Goal: Information Seeking & Learning: Learn about a topic

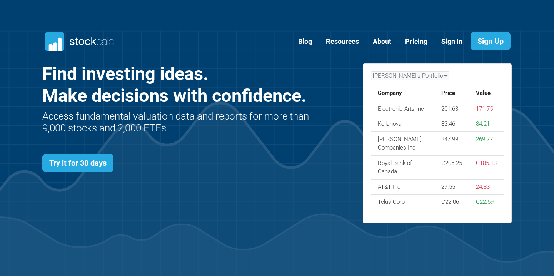
click at [454, 37] on link "Sign In" at bounding box center [452, 41] width 33 height 19
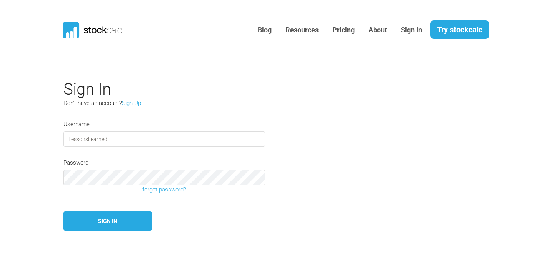
type input "LessonsLearned"
click at [102, 223] on button "Sign In" at bounding box center [108, 222] width 89 height 20
click at [186, 140] on input "LessonsLearned" at bounding box center [165, 139] width 202 height 15
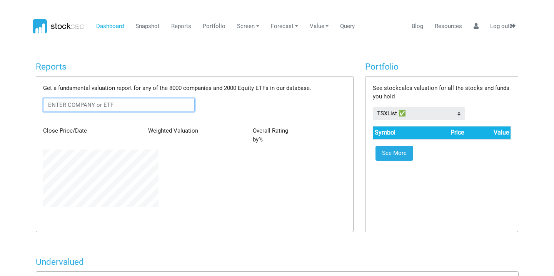
click at [152, 106] on input "text" at bounding box center [119, 105] width 152 height 14
click at [127, 103] on input "text" at bounding box center [119, 105] width 152 height 14
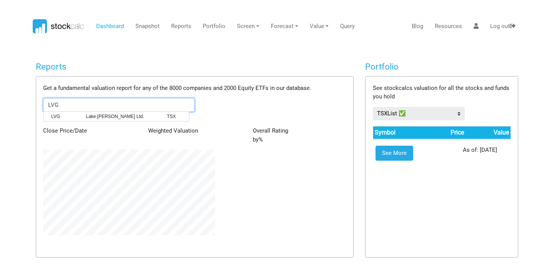
scroll to position [86, 183]
click at [140, 117] on span "Lake Victoria Gold Ltd." at bounding box center [120, 116] width 81 height 7
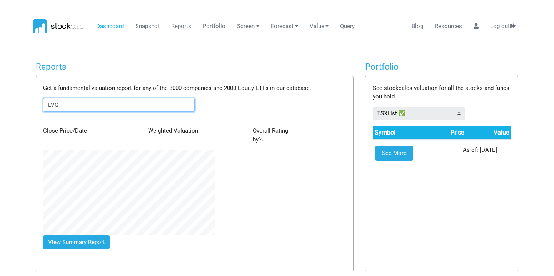
type input "LVG:TSX"
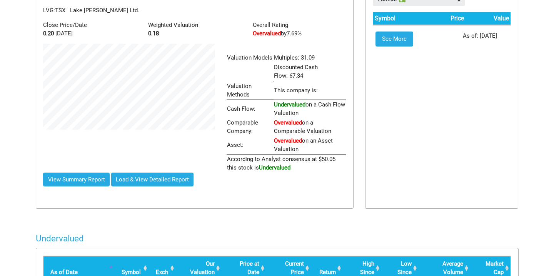
scroll to position [115, 0]
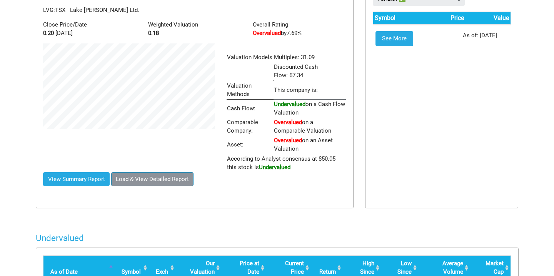
click at [149, 174] on button "Load & View Detailed Report" at bounding box center [152, 179] width 83 height 14
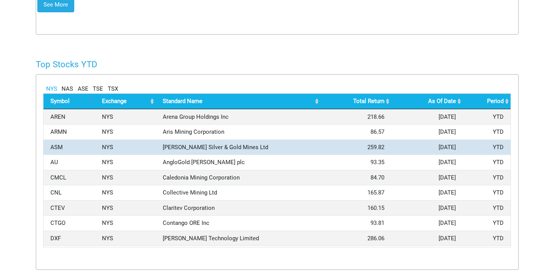
scroll to position [0, 0]
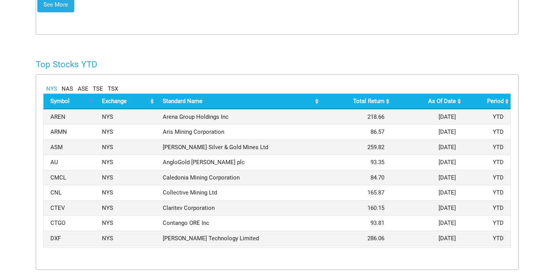
click at [97, 85] on link "TSE" at bounding box center [98, 89] width 10 height 9
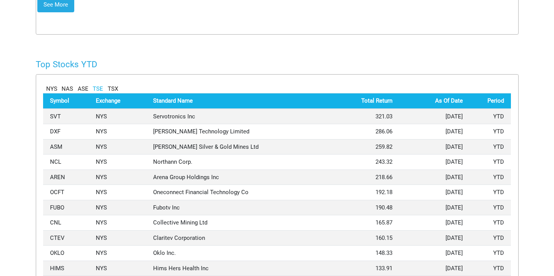
click at [116, 85] on link "TSX" at bounding box center [113, 89] width 10 height 9
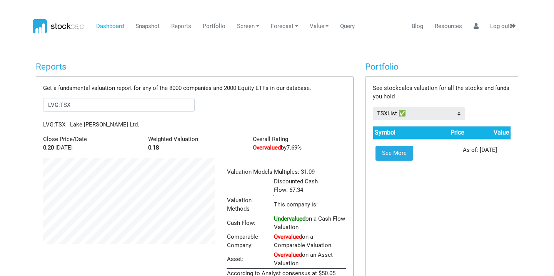
click at [285, 255] on span "Overvalued" at bounding box center [288, 255] width 28 height 7
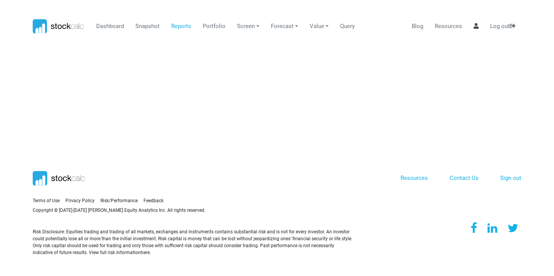
click at [476, 28] on icon at bounding box center [476, 26] width 5 height 6
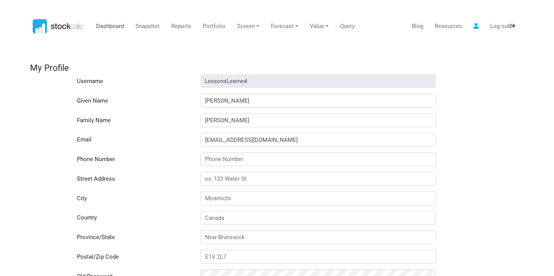
click at [105, 26] on link "Dashboard" at bounding box center [110, 26] width 33 height 15
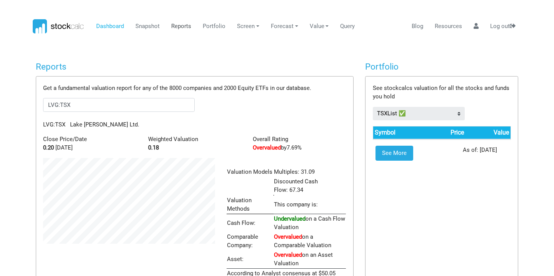
click at [179, 31] on link "Reports" at bounding box center [182, 26] width 26 height 15
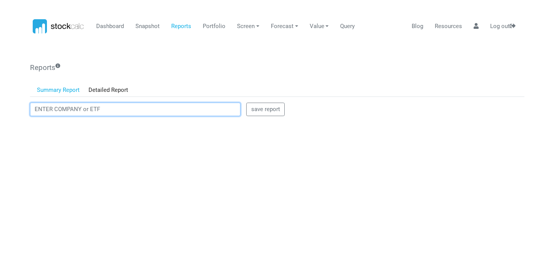
click at [143, 109] on input "text" at bounding box center [135, 110] width 211 height 14
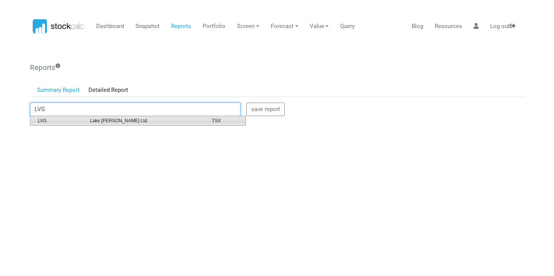
click at [122, 121] on span "Lake Victoria Gold Ltd." at bounding box center [145, 120] width 122 height 7
type input "LVG:TSX"
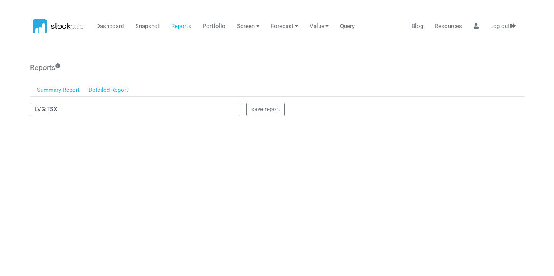
click at [113, 90] on link "Detailed Report" at bounding box center [108, 90] width 49 height 13
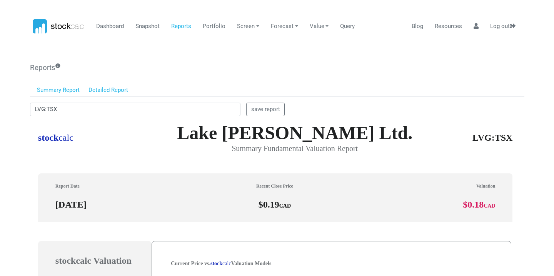
click at [119, 92] on link "Detailed Report" at bounding box center [108, 90] width 49 height 13
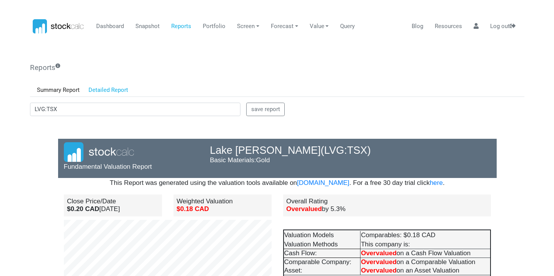
click at [123, 89] on link "Detailed Report" at bounding box center [108, 90] width 49 height 13
click at [46, 87] on link "Summary Report" at bounding box center [59, 90] width 52 height 13
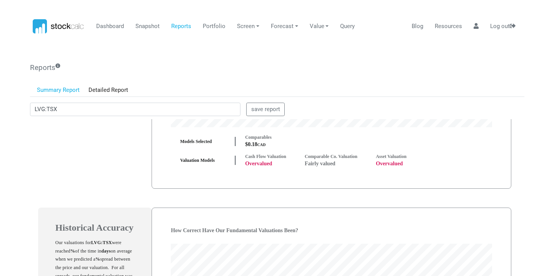
scroll to position [224, 0]
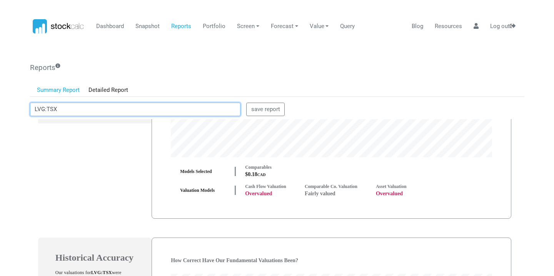
click at [94, 110] on input "LVG:TSX" at bounding box center [135, 110] width 211 height 14
type input "OMG"
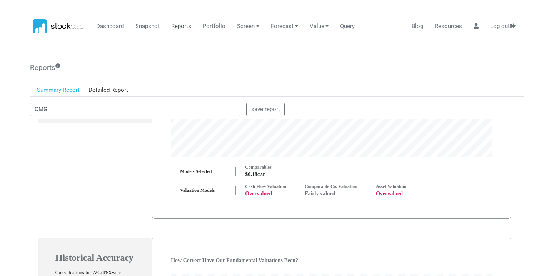
click at [173, 28] on link "Reports" at bounding box center [182, 26] width 26 height 15
click at [179, 28] on link "Reports" at bounding box center [182, 26] width 26 height 15
click at [78, 26] on icon at bounding box center [59, 26] width 52 height 15
click at [118, 25] on link "Dashboard" at bounding box center [110, 26] width 33 height 15
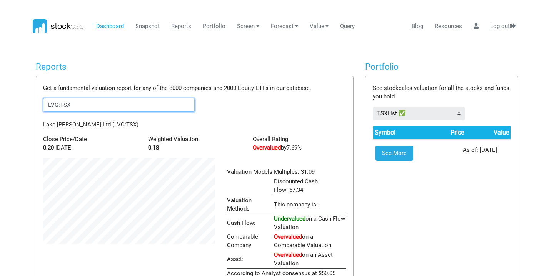
click at [116, 100] on input "LVG:TSX" at bounding box center [119, 105] width 152 height 14
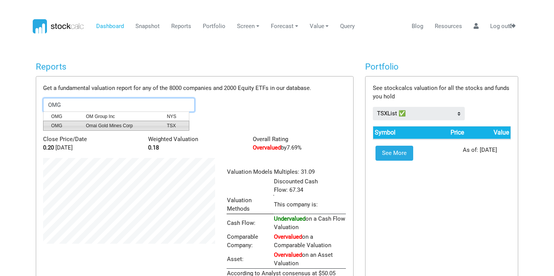
click at [111, 124] on span "Omai Gold Mines Corp" at bounding box center [120, 125] width 81 height 7
type input "OMG:TSX"
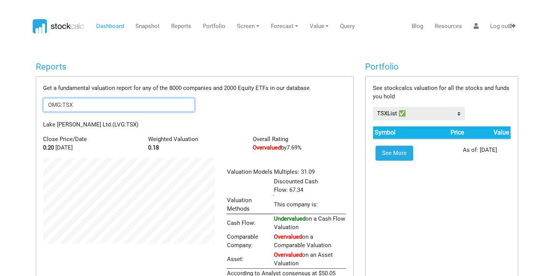
scroll to position [126, 183]
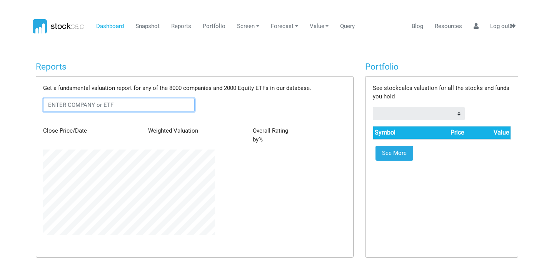
click at [171, 106] on input "text" at bounding box center [119, 105] width 152 height 14
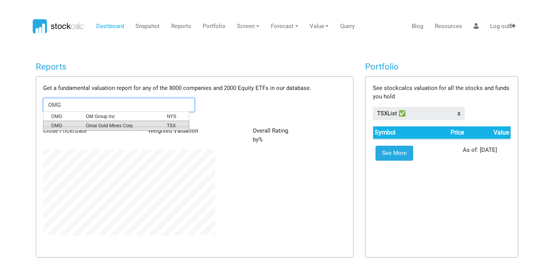
click at [182, 123] on span "TSX" at bounding box center [172, 125] width 23 height 7
type input "OMG:TSX"
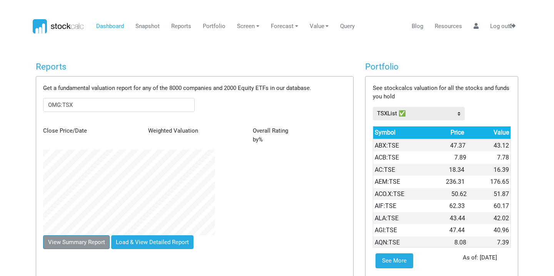
click at [86, 242] on button "View Summary Report" at bounding box center [76, 243] width 67 height 14
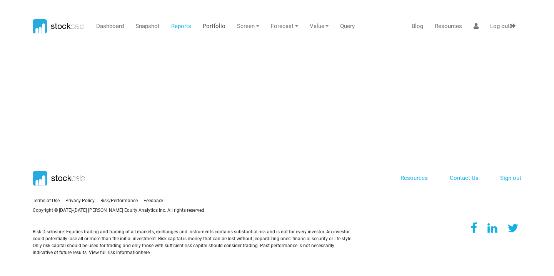
scroll to position [0, 0]
click at [109, 23] on link "Dashboard" at bounding box center [110, 26] width 33 height 15
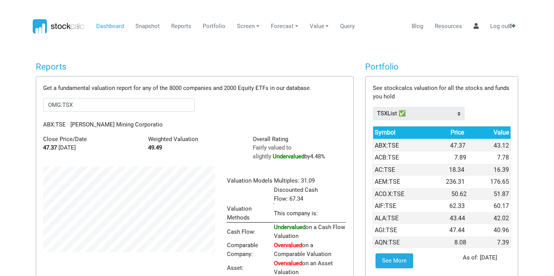
click at [479, 27] on link at bounding box center [476, 26] width 11 height 15
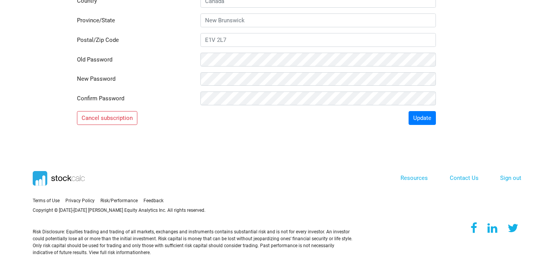
scroll to position [216, 0]
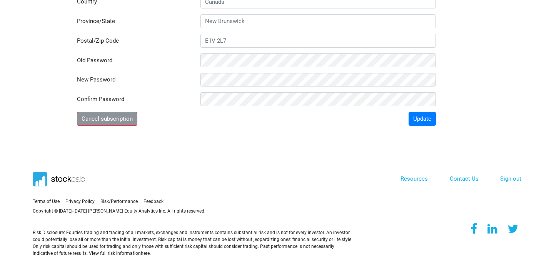
click at [102, 119] on button "Cancel subscription" at bounding box center [107, 119] width 61 height 14
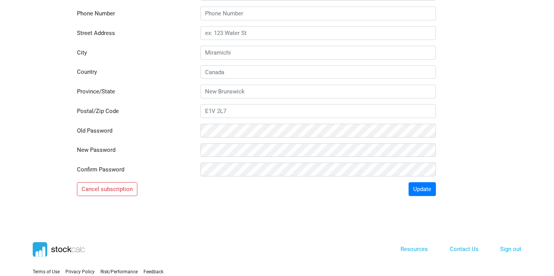
scroll to position [182, 0]
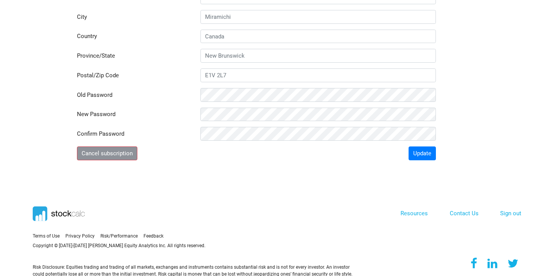
click at [114, 150] on button "Cancel subscription" at bounding box center [107, 154] width 61 height 14
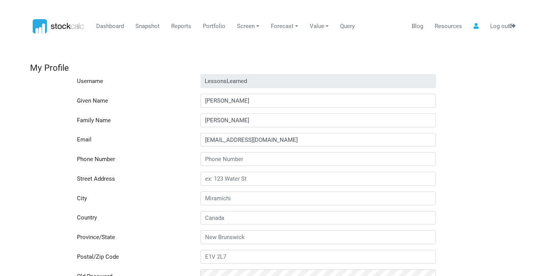
scroll to position [0, 0]
click at [119, 24] on link "Dashboard" at bounding box center [110, 26] width 33 height 15
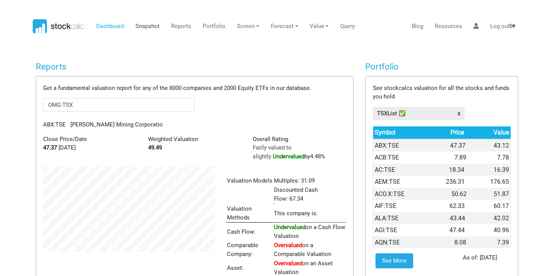
click at [146, 27] on link "Snapshot" at bounding box center [148, 26] width 30 height 15
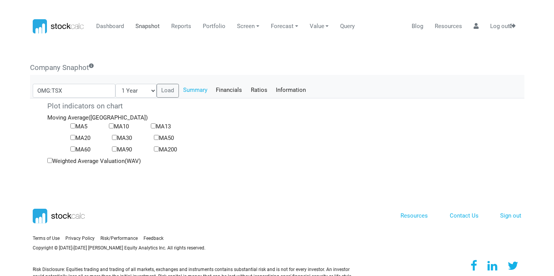
scroll to position [151, 314]
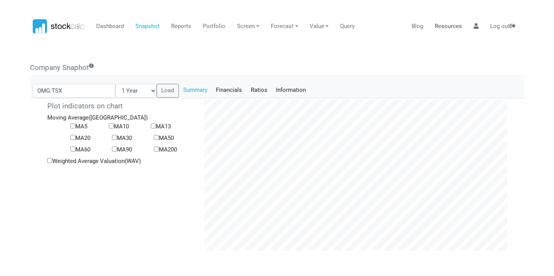
click at [454, 27] on link "Resources" at bounding box center [448, 26] width 33 height 15
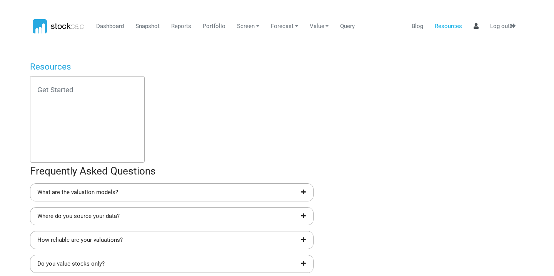
click at [475, 28] on icon at bounding box center [476, 26] width 5 height 6
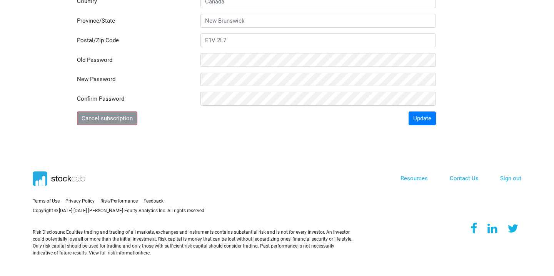
scroll to position [216, 0]
click at [111, 117] on button "Cancel subscription" at bounding box center [107, 119] width 61 height 14
click at [420, 121] on button "Update" at bounding box center [423, 119] width 28 height 14
click at [106, 118] on button "Cancel subscription" at bounding box center [107, 119] width 61 height 14
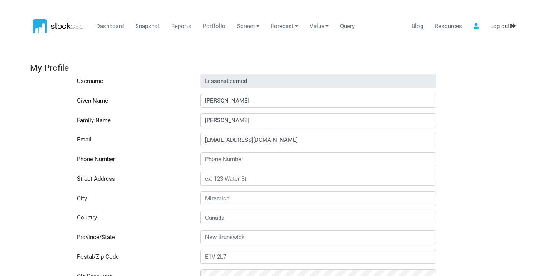
scroll to position [0, 0]
click at [506, 25] on link "Log out" at bounding box center [503, 26] width 31 height 15
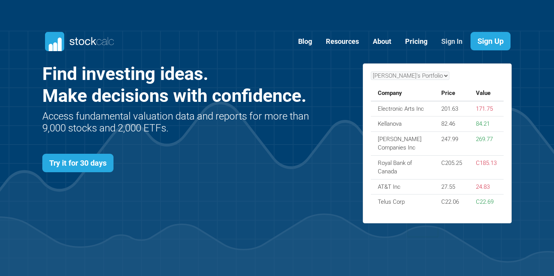
scroll to position [333, 493]
click at [451, 41] on link "Sign In" at bounding box center [452, 41] width 33 height 19
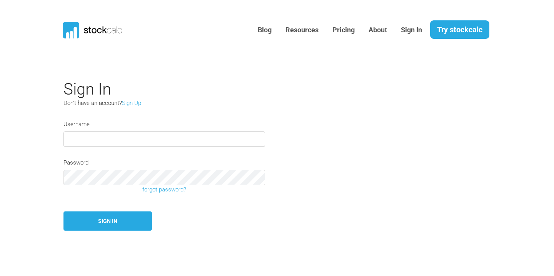
type input "LessonsLearned"
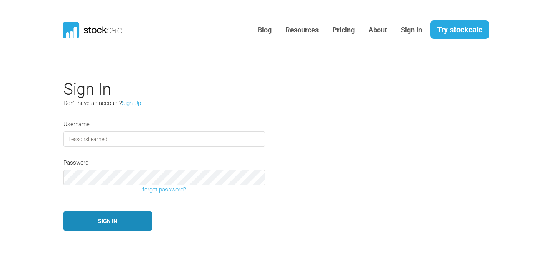
click at [118, 222] on button "Sign In" at bounding box center [108, 222] width 89 height 20
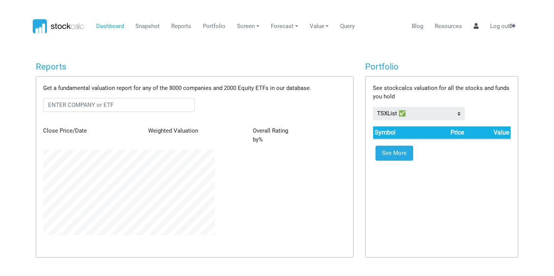
type input "LessonsLearned"
type input "[PERSON_NAME]"
type input "[EMAIL_ADDRESS][DOMAIN_NAME]"
click at [474, 28] on icon at bounding box center [476, 26] width 5 height 6
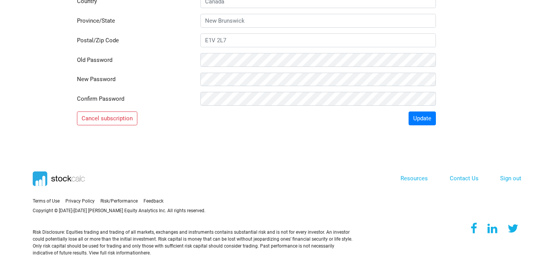
scroll to position [216, 0]
click at [95, 117] on button "Cancel subscription" at bounding box center [107, 119] width 61 height 14
